Goal: Navigation & Orientation: Understand site structure

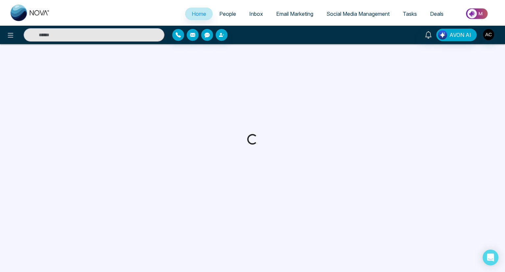
click at [194, 14] on span "Home" at bounding box center [199, 14] width 14 height 7
select select "*"
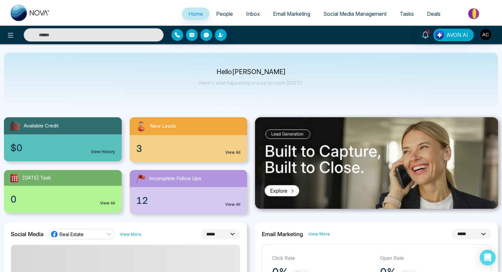
click at [191, 14] on span "Home" at bounding box center [196, 14] width 14 height 7
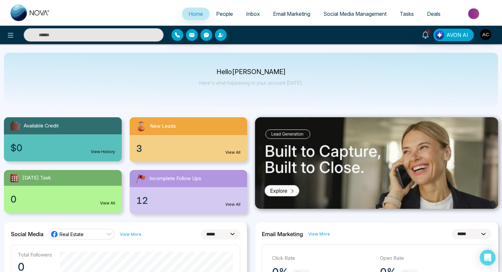
click at [220, 14] on span "People" at bounding box center [224, 14] width 17 height 7
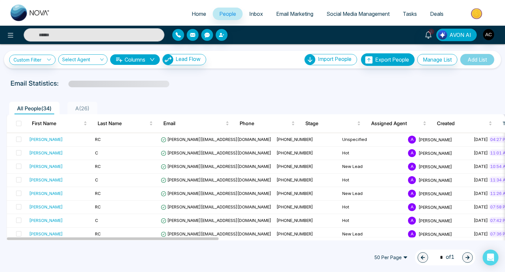
click at [252, 14] on span "Inbox" at bounding box center [256, 14] width 14 height 7
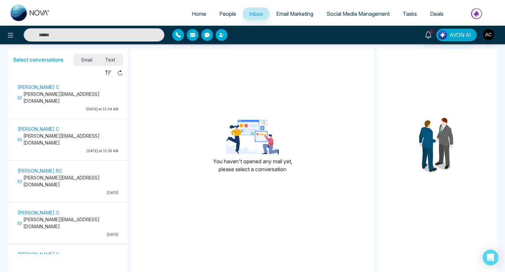
click at [252, 14] on span "Inbox" at bounding box center [256, 14] width 14 height 7
click at [291, 14] on span "Email Marketing" at bounding box center [294, 14] width 37 height 7
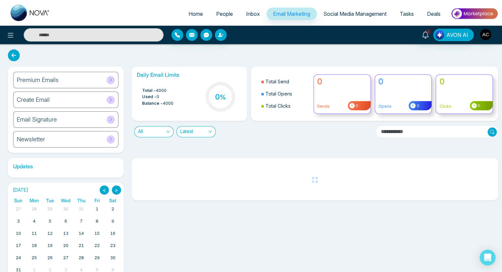
click at [288, 14] on span "Email Marketing" at bounding box center [291, 14] width 37 height 7
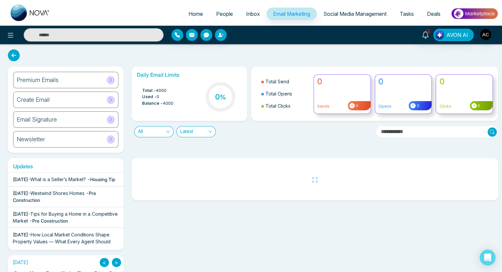
click at [353, 14] on span "Social Media Management" at bounding box center [354, 14] width 63 height 7
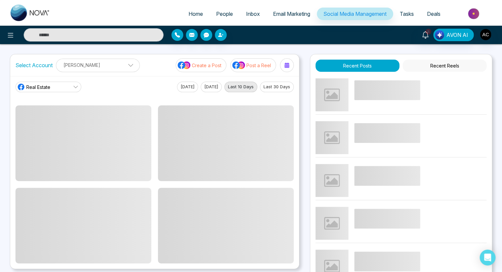
click at [353, 14] on span "Social Media Management" at bounding box center [354, 14] width 63 height 7
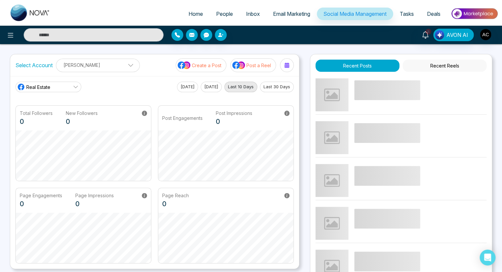
click at [406, 14] on span "Tasks" at bounding box center [407, 14] width 14 height 7
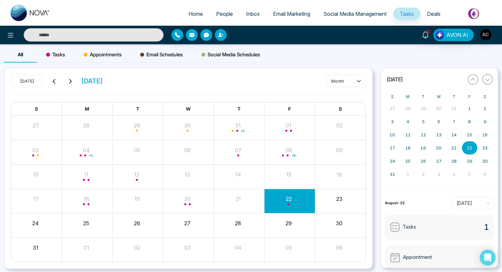
click at [406, 14] on span "Tasks" at bounding box center [407, 14] width 14 height 7
click at [433, 14] on span "Deals" at bounding box center [433, 14] width 13 height 7
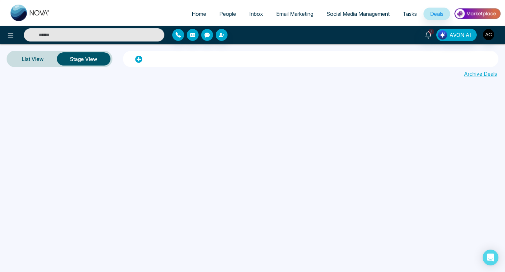
click at [437, 14] on span "Deals" at bounding box center [436, 14] width 13 height 7
